Goal: Information Seeking & Learning: Learn about a topic

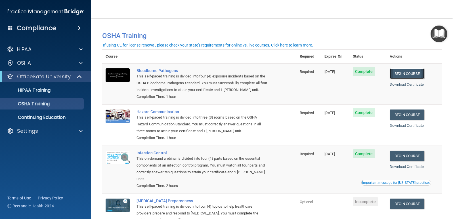
click at [399, 73] on link "Begin Course" at bounding box center [407, 73] width 35 height 11
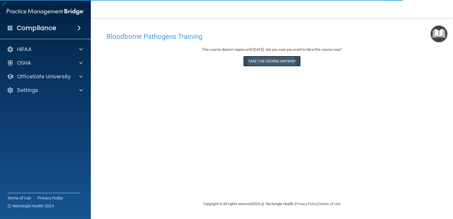
click at [284, 62] on button "Take the course anyway!" at bounding box center [271, 61] width 57 height 11
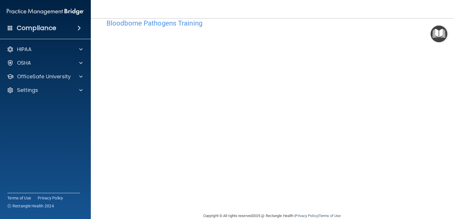
scroll to position [12, 0]
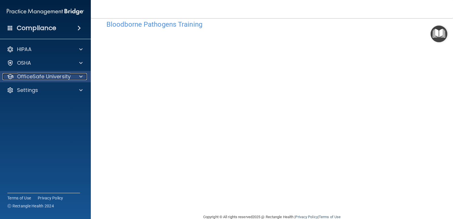
click at [29, 74] on p "OfficeSafe University" at bounding box center [44, 76] width 54 height 7
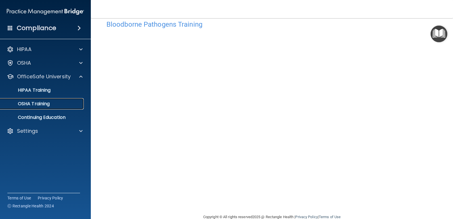
click at [40, 104] on p "OSHA Training" at bounding box center [27, 104] width 46 height 6
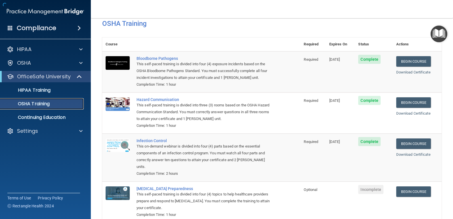
scroll to position [35, 0]
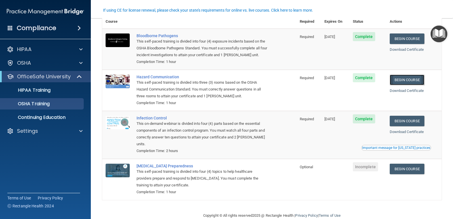
click at [404, 79] on link "Begin Course" at bounding box center [407, 80] width 35 height 11
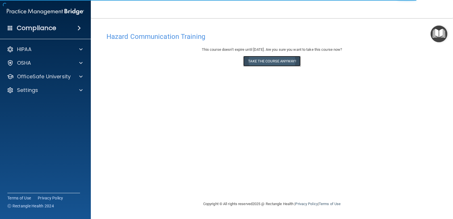
click at [291, 61] on button "Take the course anyway!" at bounding box center [271, 61] width 57 height 11
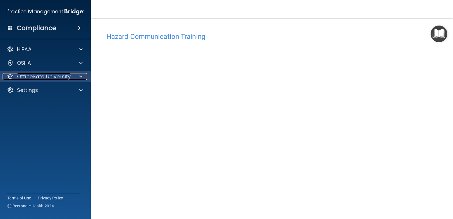
click at [37, 76] on p "OfficeSafe University" at bounding box center [44, 76] width 54 height 7
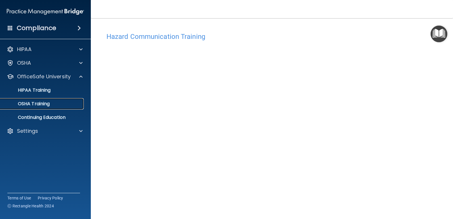
click at [31, 103] on p "OSHA Training" at bounding box center [27, 104] width 46 height 6
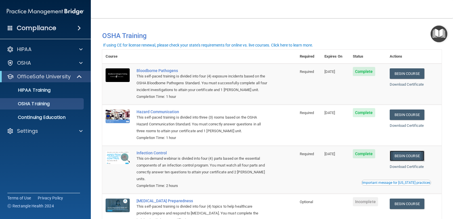
click at [399, 157] on link "Begin Course" at bounding box center [407, 156] width 35 height 11
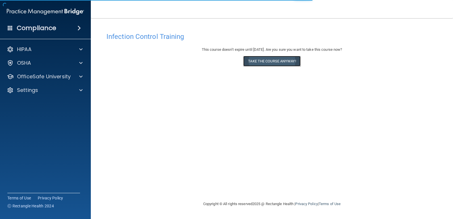
click at [271, 62] on button "Take the course anyway!" at bounding box center [271, 61] width 57 height 11
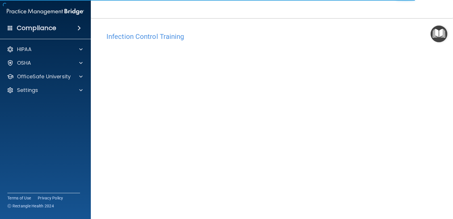
scroll to position [24, 0]
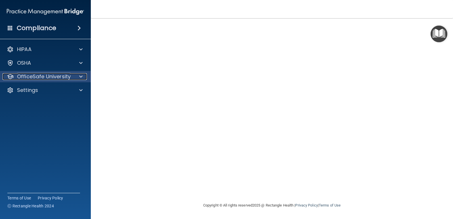
click at [53, 76] on p "OfficeSafe University" at bounding box center [44, 76] width 54 height 7
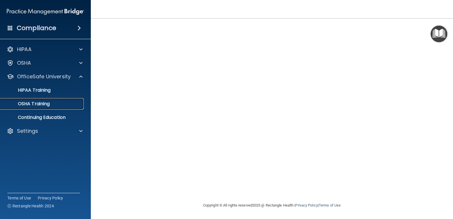
click at [33, 104] on p "OSHA Training" at bounding box center [27, 104] width 46 height 6
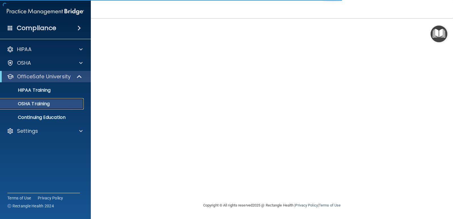
scroll to position [47, 0]
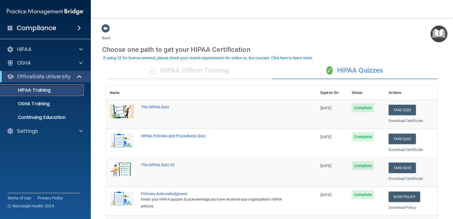
click at [39, 89] on p "HIPAA Training" at bounding box center [27, 90] width 47 height 6
click at [34, 103] on p "OSHA Training" at bounding box center [27, 104] width 46 height 6
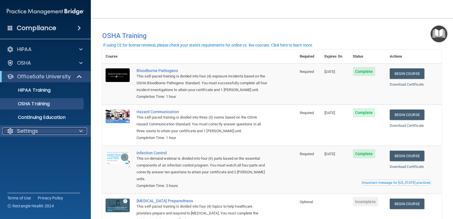
click at [36, 131] on p "Settings" at bounding box center [27, 131] width 21 height 7
click at [80, 131] on span at bounding box center [80, 131] width 3 height 7
click at [80, 132] on span at bounding box center [80, 131] width 3 height 7
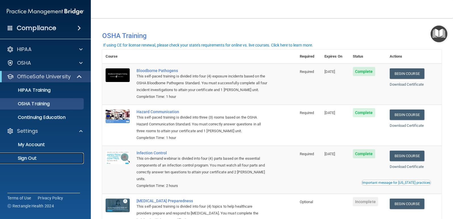
click at [30, 158] on p "Sign Out" at bounding box center [43, 159] width 78 height 6
